Goal: Task Accomplishment & Management: Manage account settings

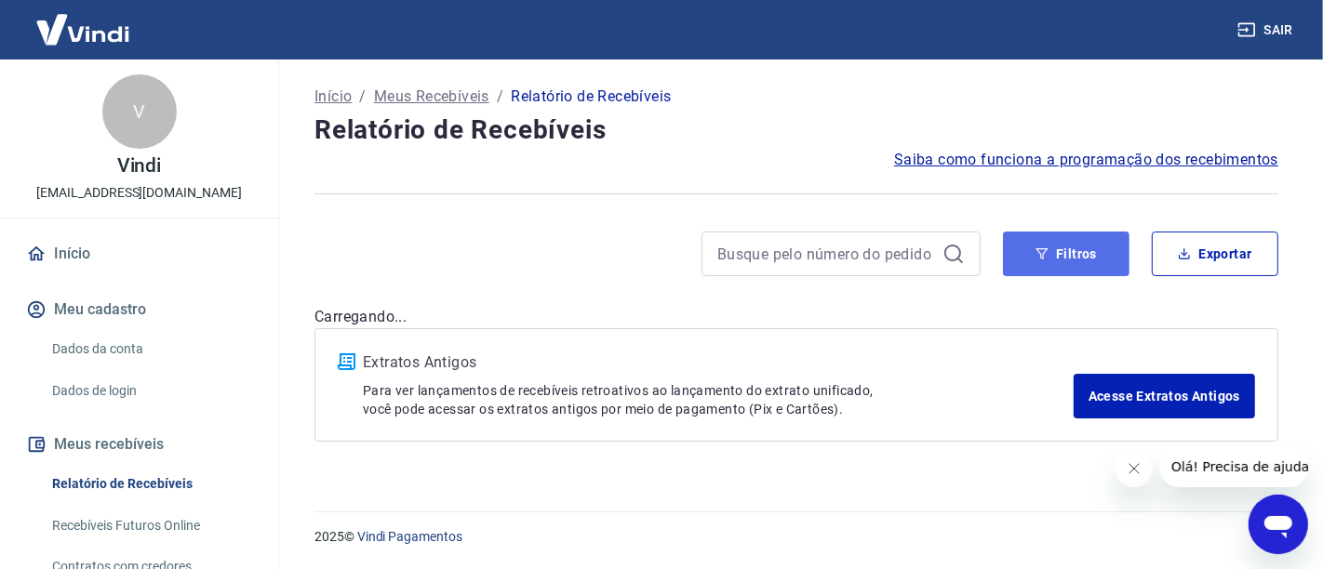
click at [1072, 248] on button "Filtros" at bounding box center [1066, 254] width 126 height 45
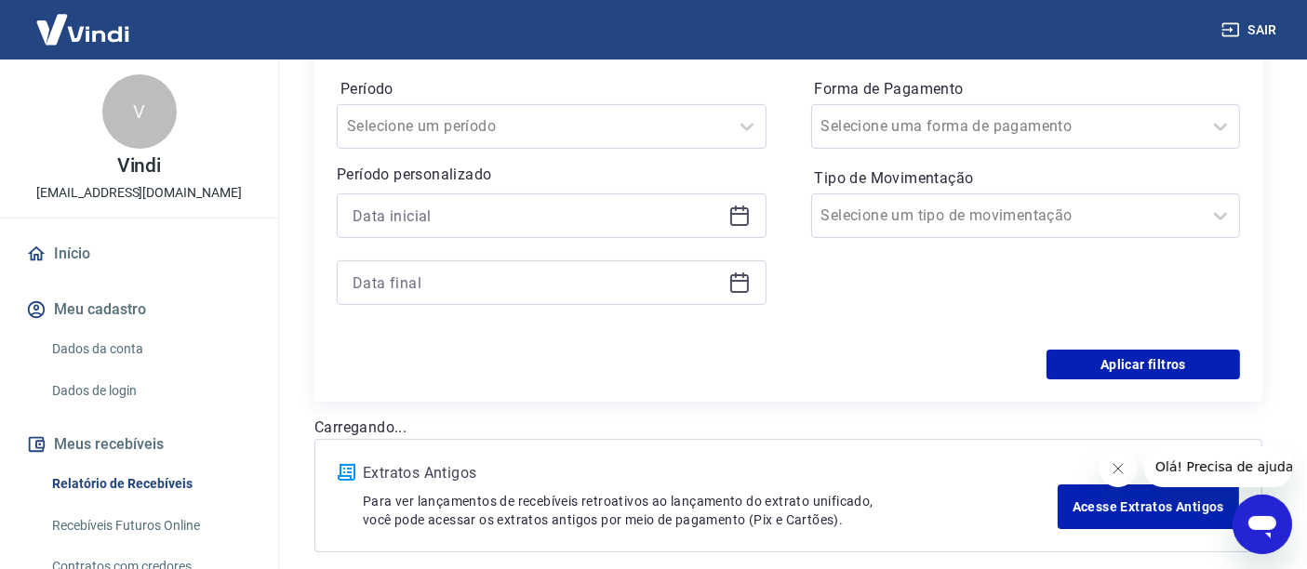
scroll to position [310, 0]
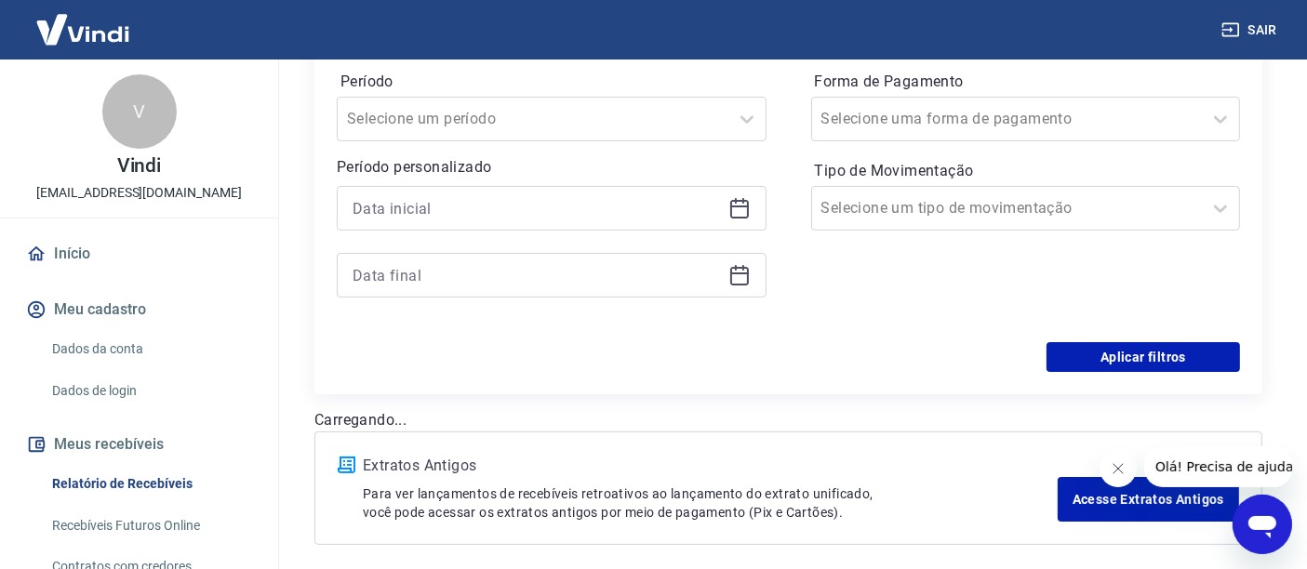
click at [740, 218] on icon at bounding box center [739, 208] width 22 height 22
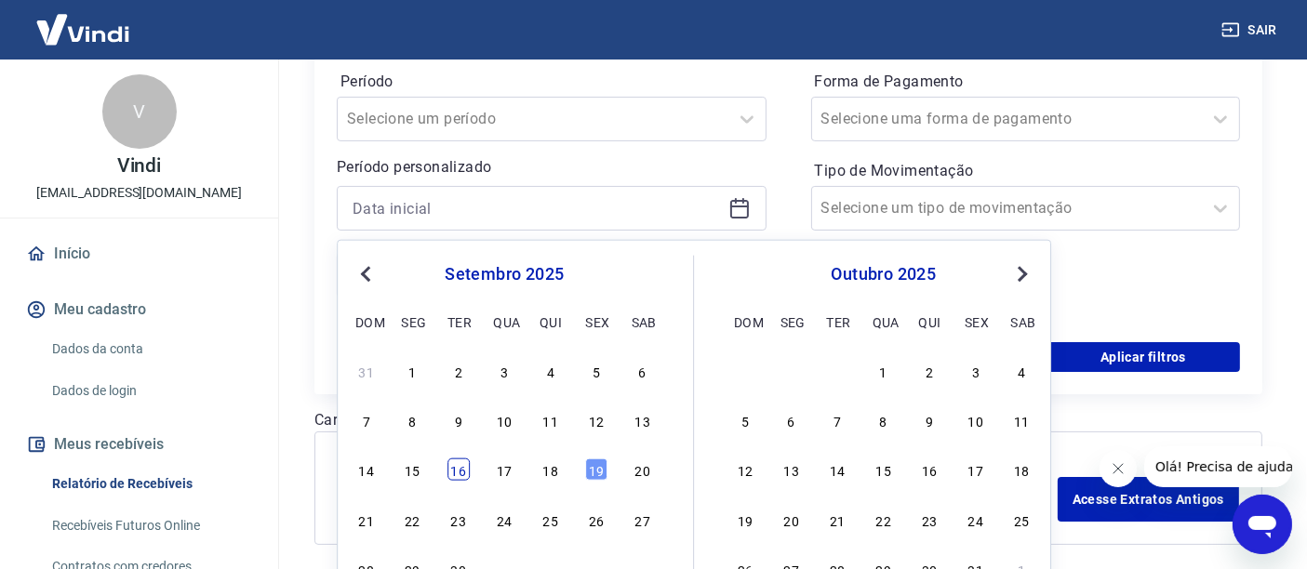
click at [459, 470] on div "16" at bounding box center [458, 470] width 22 height 22
type input "[DATE]"
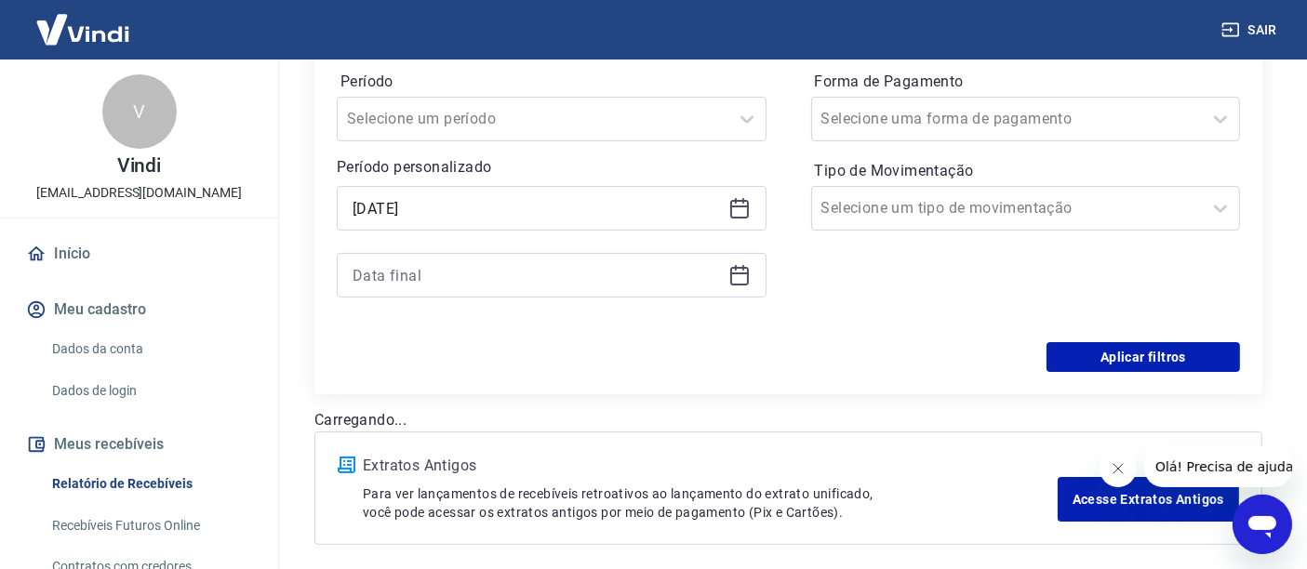
click at [737, 277] on icon at bounding box center [739, 275] width 22 height 22
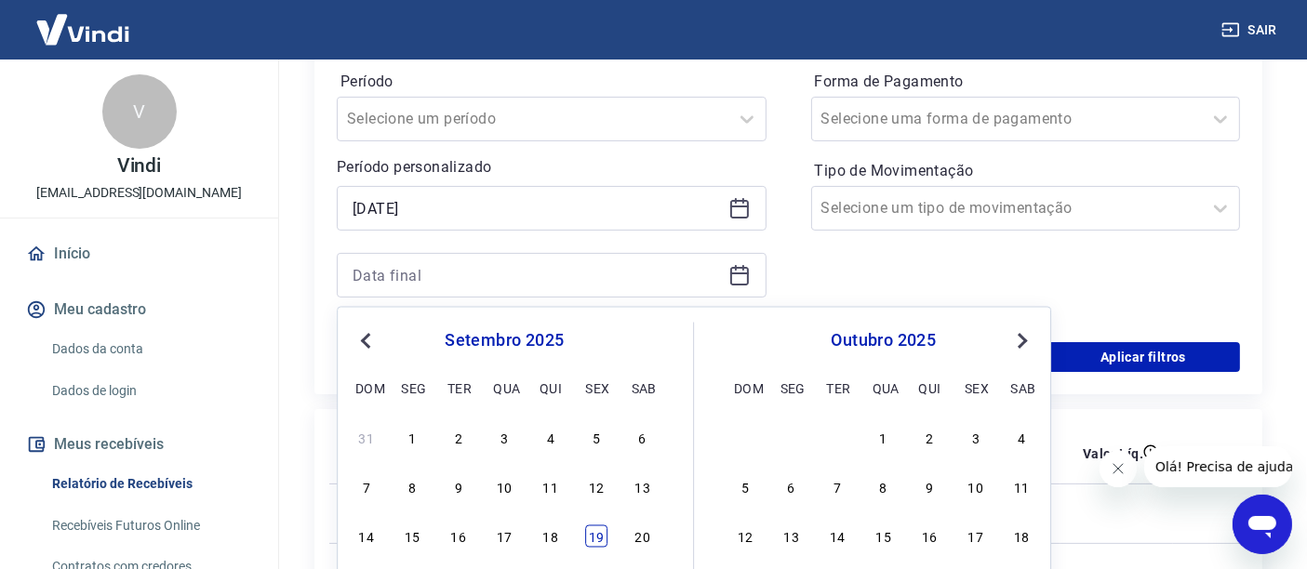
click at [592, 538] on div "19" at bounding box center [596, 537] width 22 height 22
type input "[DATE]"
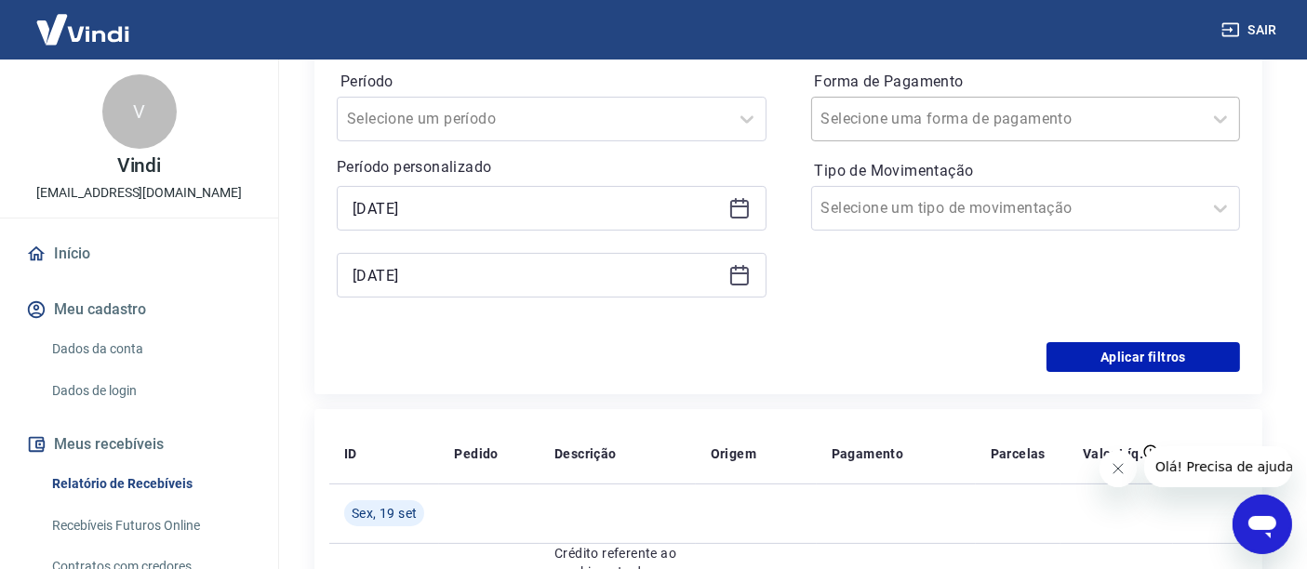
click at [890, 128] on input "Forma de Pagamento" at bounding box center [915, 119] width 188 height 22
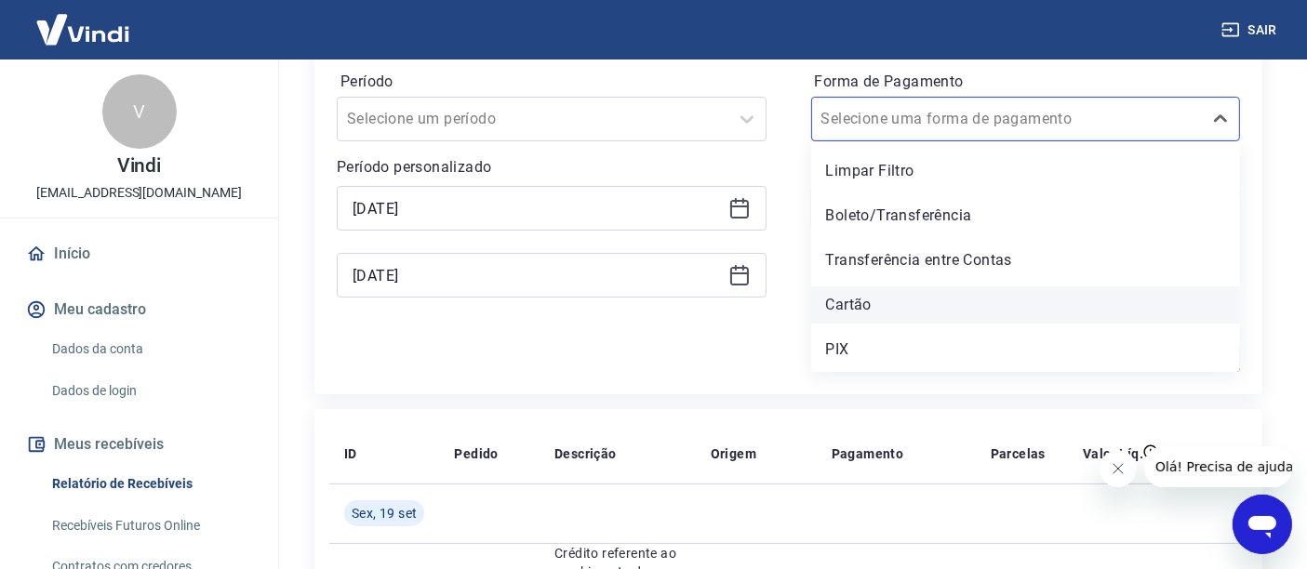
click at [838, 306] on div "Cartão" at bounding box center [1026, 304] width 430 height 37
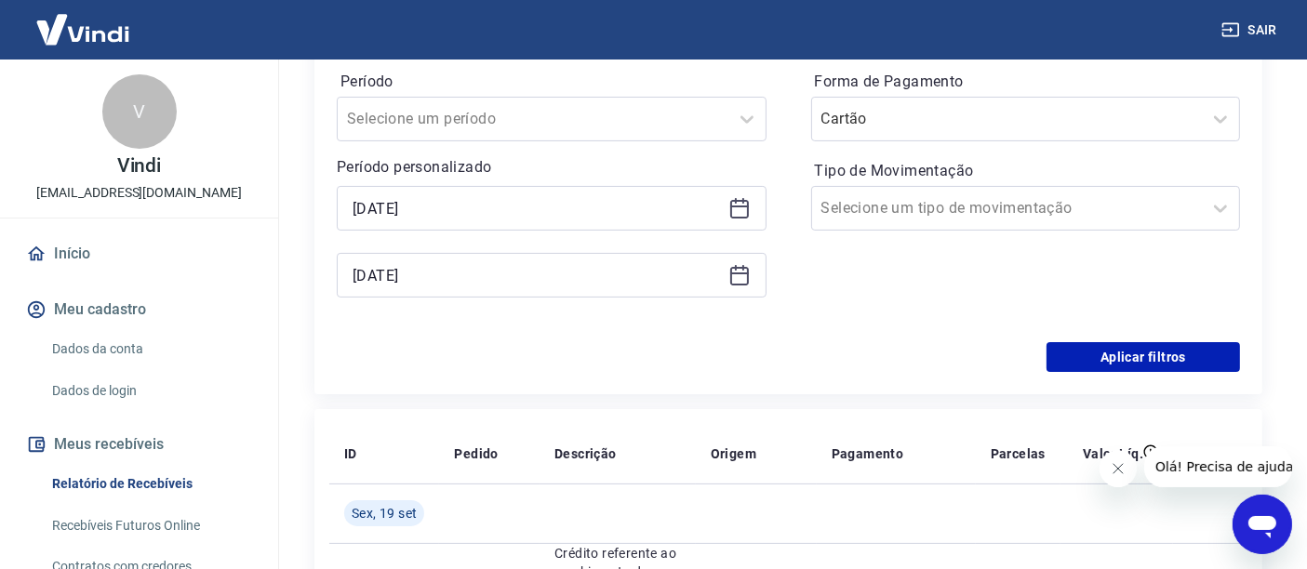
click at [1112, 475] on button "Fechar mensagem da empresa" at bounding box center [1116, 467] width 37 height 37
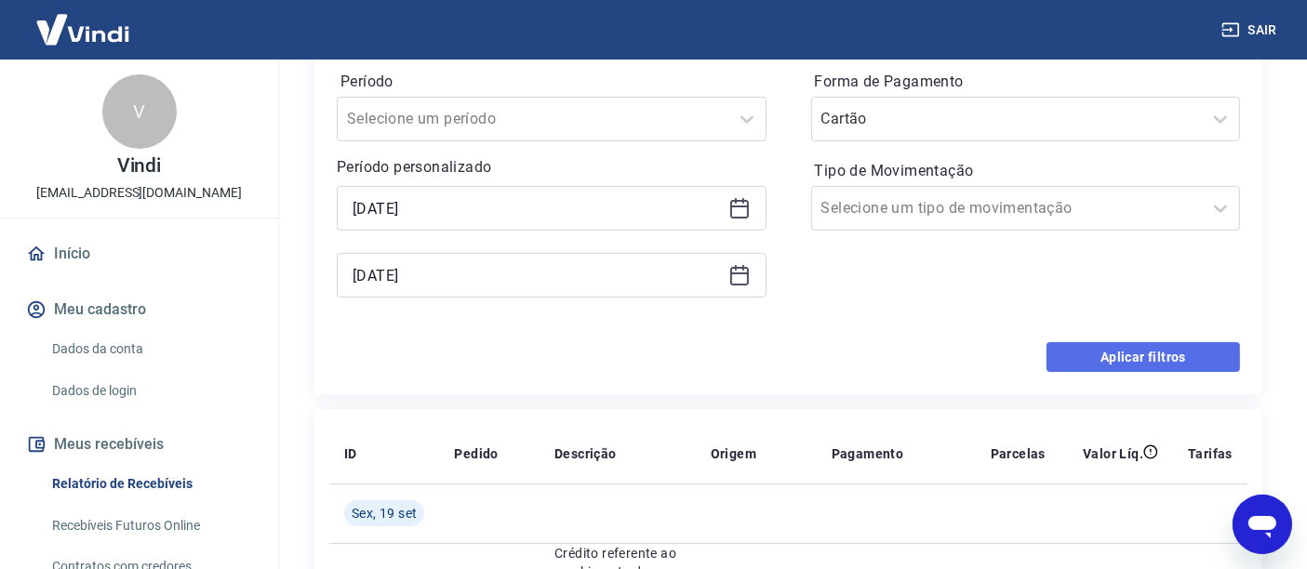
click at [1129, 355] on button "Aplicar filtros" at bounding box center [1142, 357] width 193 height 30
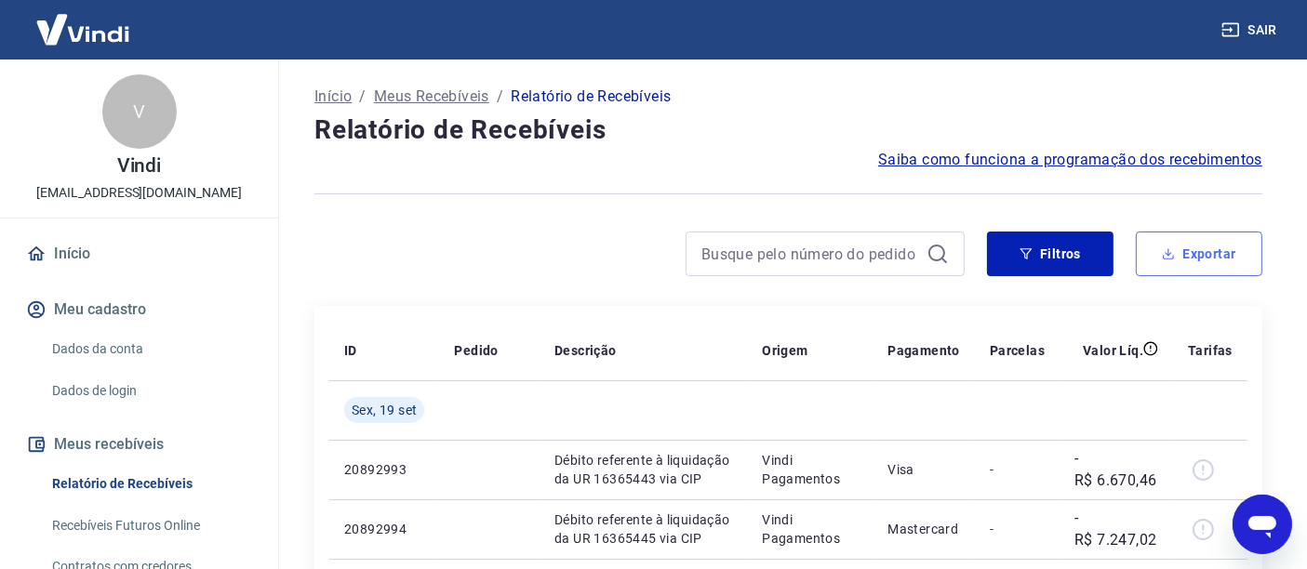
click at [1201, 259] on button "Exportar" at bounding box center [1199, 254] width 126 height 45
type input "[DATE]"
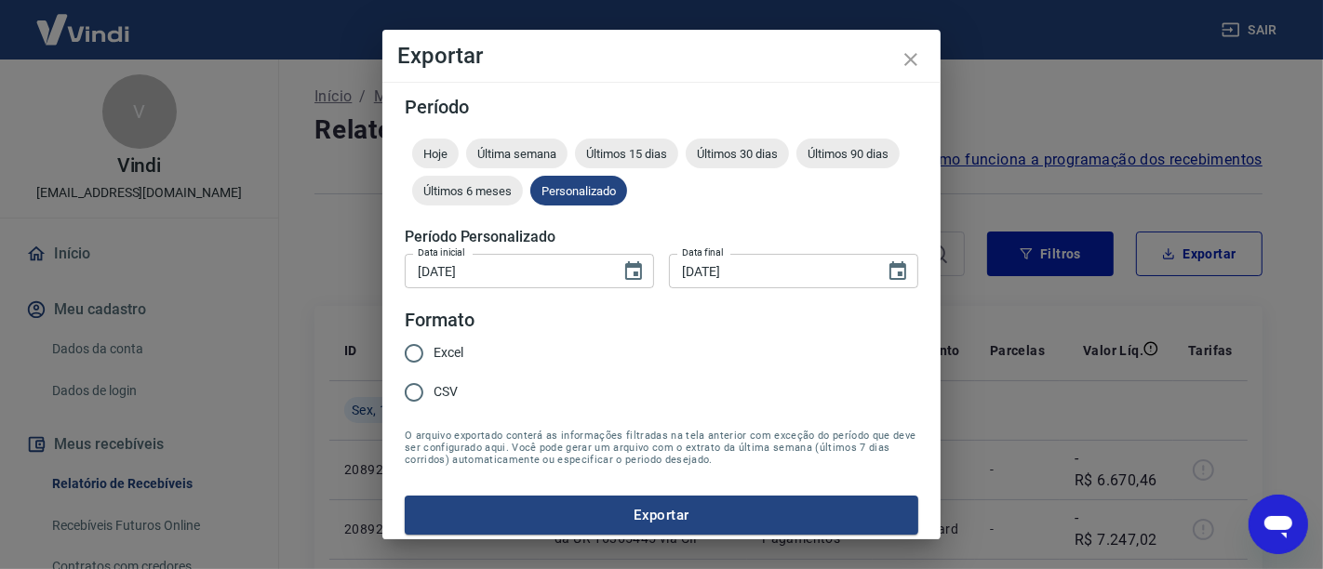
click at [448, 350] on span "Excel" at bounding box center [448, 353] width 30 height 20
click at [433, 350] on input "Excel" at bounding box center [413, 353] width 39 height 39
radio input "true"
click at [640, 512] on button "Exportar" at bounding box center [661, 515] width 513 height 39
